Goal: Task Accomplishment & Management: Use online tool/utility

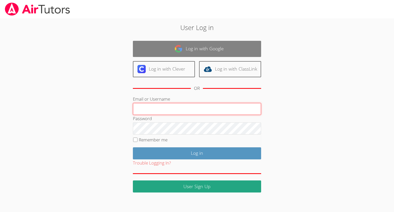
type input "kendrabyrd@airtutors.org"
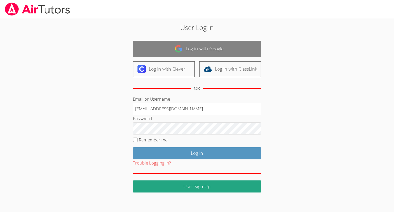
click at [167, 50] on link "Log in with Google" at bounding box center [197, 49] width 128 height 16
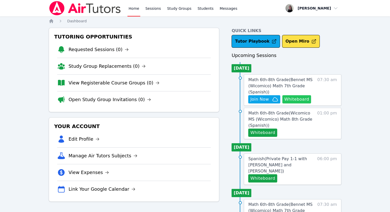
click at [302, 98] on button "Whiteboard" at bounding box center [297, 99] width 29 height 8
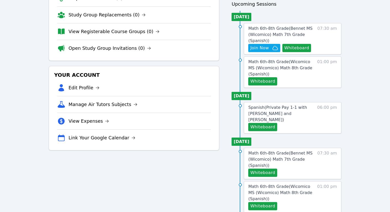
scroll to position [77, 0]
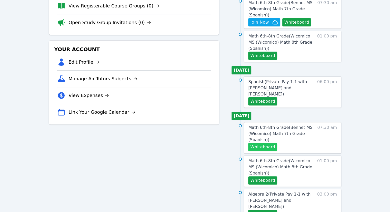
click at [268, 143] on button "Whiteboard" at bounding box center [263, 147] width 29 height 8
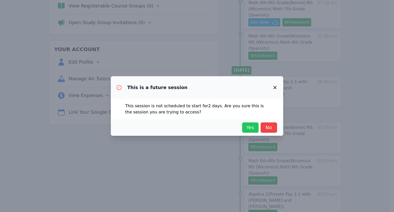
click at [247, 129] on span "Yes" at bounding box center [250, 127] width 11 height 7
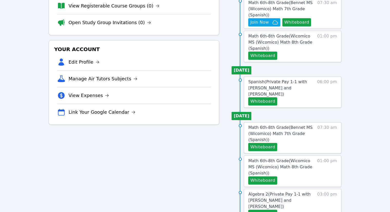
scroll to position [0, 0]
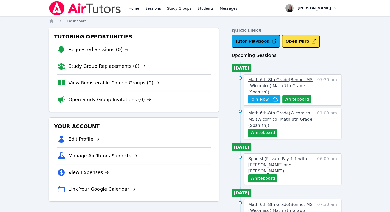
click at [286, 85] on span "Math 6th-8th Grade ( Bennet MS (Wicomico) Math 7th Grade (Spanish) )" at bounding box center [281, 85] width 64 height 17
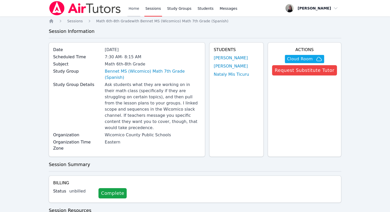
click at [133, 11] on link "Home" at bounding box center [134, 8] width 13 height 16
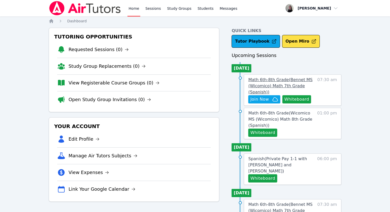
click at [256, 90] on span "Math 6th-8th Grade ( Bennet MS (Wicomico) Math 7th Grade (Spanish) )" at bounding box center [281, 85] width 64 height 17
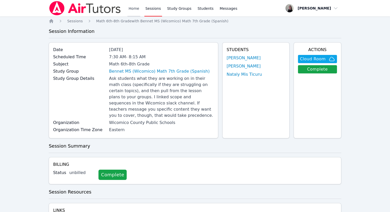
click at [136, 9] on link "Home" at bounding box center [134, 8] width 13 height 16
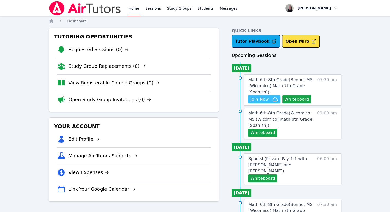
click at [252, 99] on span "Join Now" at bounding box center [260, 99] width 18 height 6
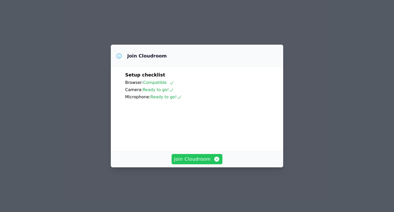
click at [202, 163] on span "Join Cloudroom" at bounding box center [197, 159] width 46 height 7
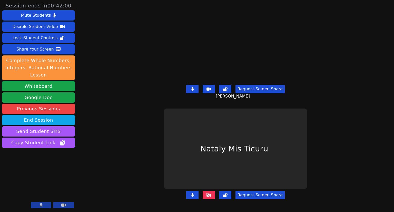
click at [194, 87] on icon at bounding box center [192, 89] width 3 height 4
click at [191, 194] on button at bounding box center [192, 195] width 12 height 8
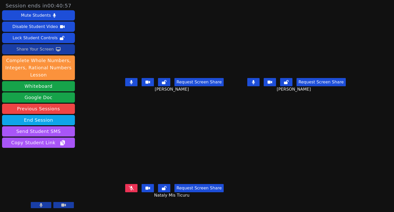
click at [24, 52] on div "Share Your Screen" at bounding box center [34, 49] width 37 height 8
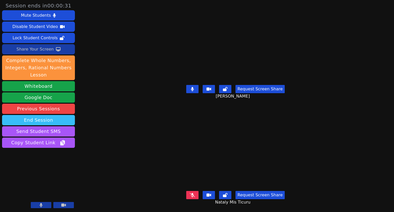
click at [59, 121] on button "End Session" at bounding box center [38, 120] width 73 height 10
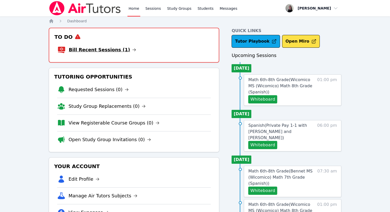
click at [96, 51] on link "Bill Recent Sessions (1)" at bounding box center [103, 49] width 68 height 7
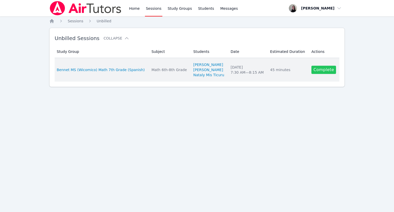
click at [324, 71] on link "Complete" at bounding box center [324, 70] width 25 height 8
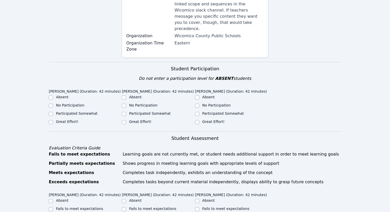
scroll to position [128, 0]
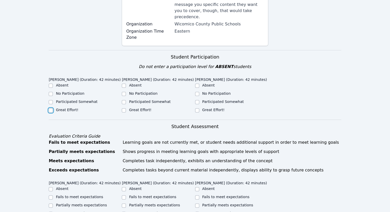
click at [51, 108] on input "Great Effort!" at bounding box center [51, 110] width 4 height 4
checkbox input "true"
click at [140, 108] on label "Great Effort!" at bounding box center [140, 110] width 22 height 4
click at [126, 108] on input "Great Effort!" at bounding box center [124, 110] width 4 height 4
checkbox input "true"
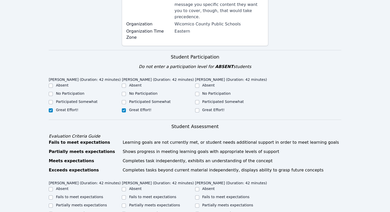
click at [205, 108] on label "Great Effort!" at bounding box center [214, 110] width 22 height 4
click at [199, 108] on input "Great Effort!" at bounding box center [197, 110] width 4 height 4
checkbox input "true"
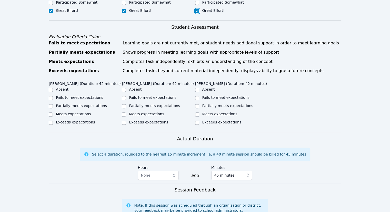
scroll to position [231, 0]
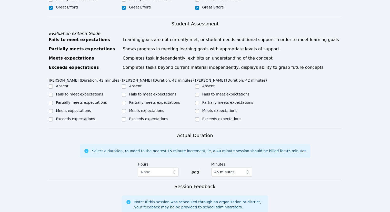
click at [62, 109] on label "Meets expectations" at bounding box center [73, 111] width 35 height 4
click at [53, 109] on input "Meets expectations" at bounding box center [51, 111] width 4 height 4
checkbox input "true"
click at [136, 109] on label "Meets expectations" at bounding box center [146, 111] width 35 height 4
click at [126, 109] on input "Meets expectations" at bounding box center [124, 111] width 4 height 4
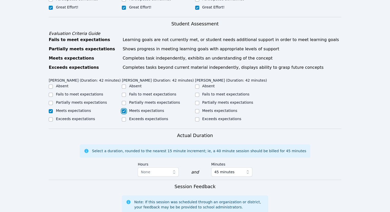
checkbox input "true"
click at [207, 109] on label "Meets expectations" at bounding box center [220, 111] width 35 height 4
click at [199, 109] on input "Meets expectations" at bounding box center [197, 111] width 4 height 4
checkbox input "true"
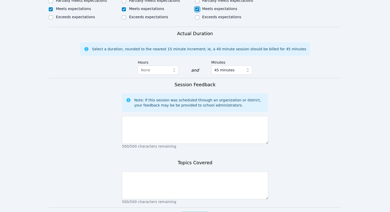
scroll to position [334, 0]
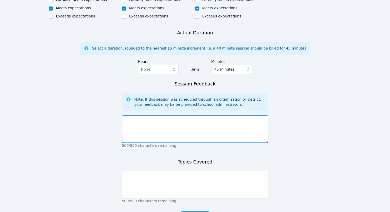
click at [191, 115] on textarea at bounding box center [195, 129] width 146 height 28
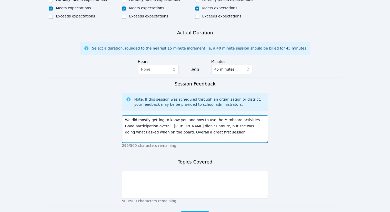
type textarea "We did mostly getting to know you and how to use the Miroboard activities. Good…"
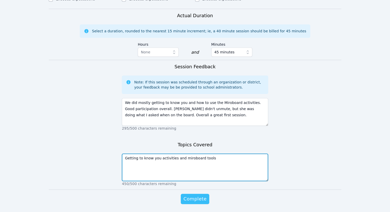
scroll to position [359, 0]
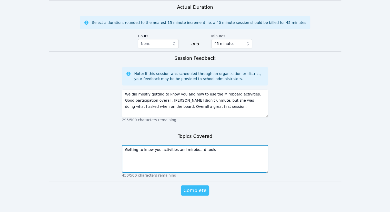
type textarea "Getting to know you activities and miroboard tools"
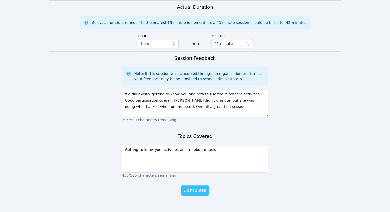
click at [200, 187] on span "Complete" at bounding box center [195, 190] width 23 height 7
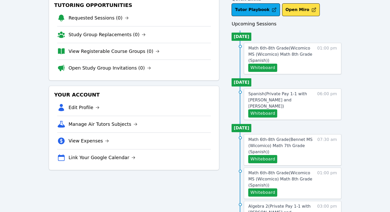
scroll to position [77, 0]
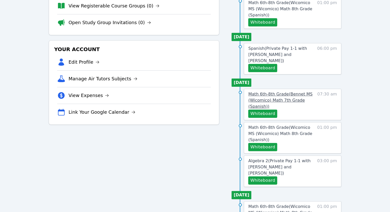
click at [277, 94] on span "Math 6th-8th Grade ( Bennet MS (Wicomico) Math 7th Grade (Spanish) )" at bounding box center [281, 100] width 64 height 17
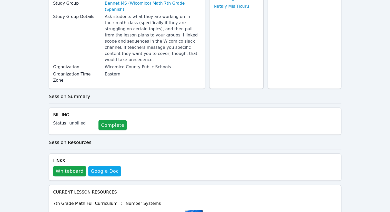
scroll to position [130, 0]
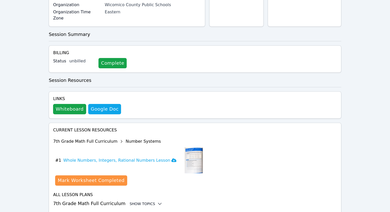
click at [148, 201] on div "Show Topics" at bounding box center [146, 203] width 33 height 5
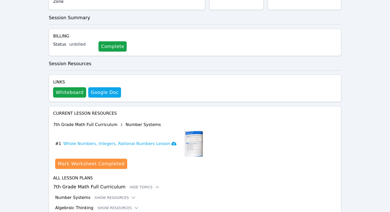
scroll to position [172, 0]
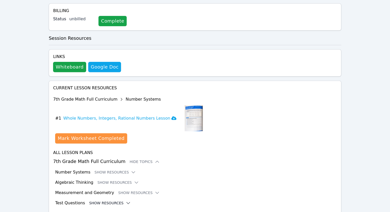
click at [95, 201] on button "Show Resources" at bounding box center [110, 203] width 42 height 5
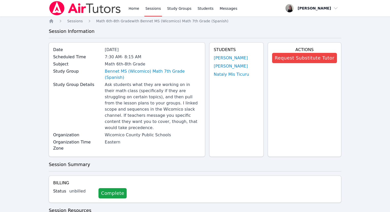
scroll to position [0, 0]
click at [135, 8] on link "Home" at bounding box center [134, 8] width 13 height 16
